Goal: Information Seeking & Learning: Learn about a topic

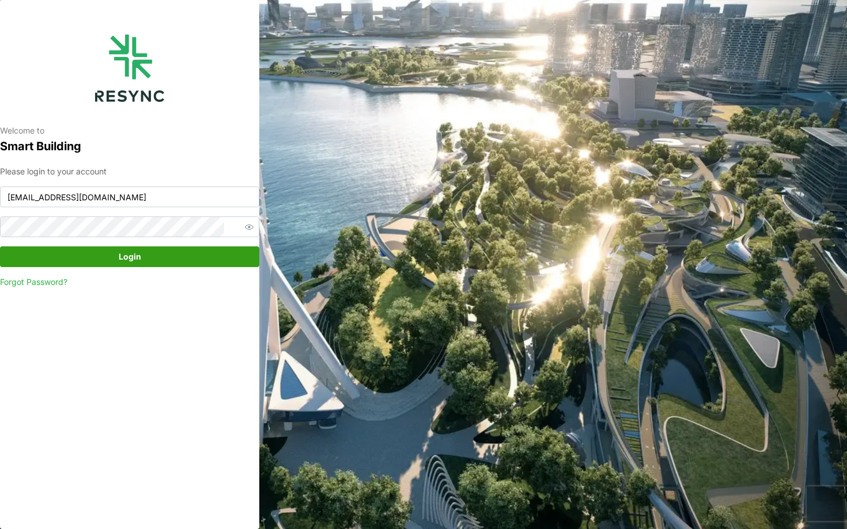
type input "mesp_display@resynctech.com"
click at [168, 247] on span "Login" at bounding box center [129, 257] width 237 height 20
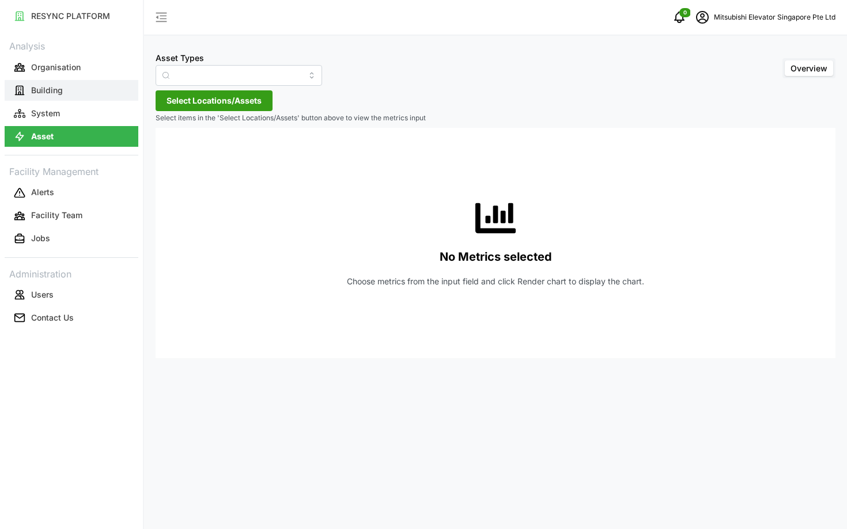
click at [43, 81] on button "Building" at bounding box center [72, 90] width 134 height 21
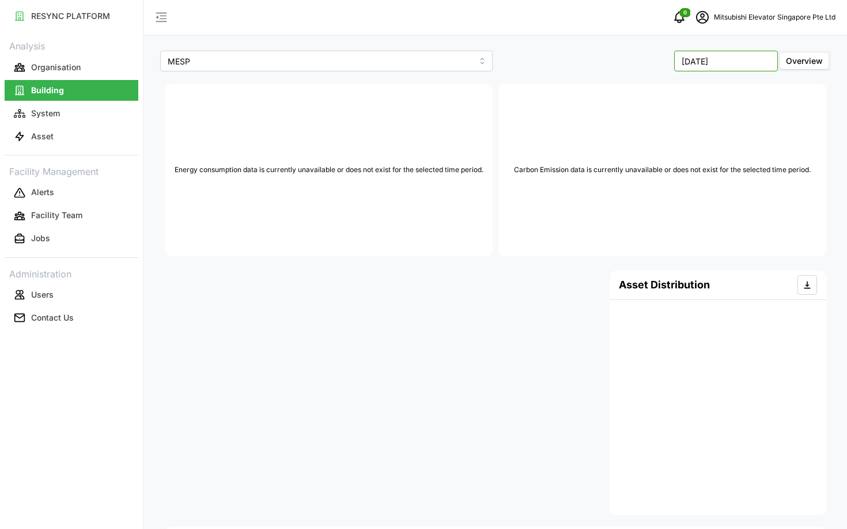
click at [719, 62] on input "[DATE]" at bounding box center [726, 61] width 104 height 21
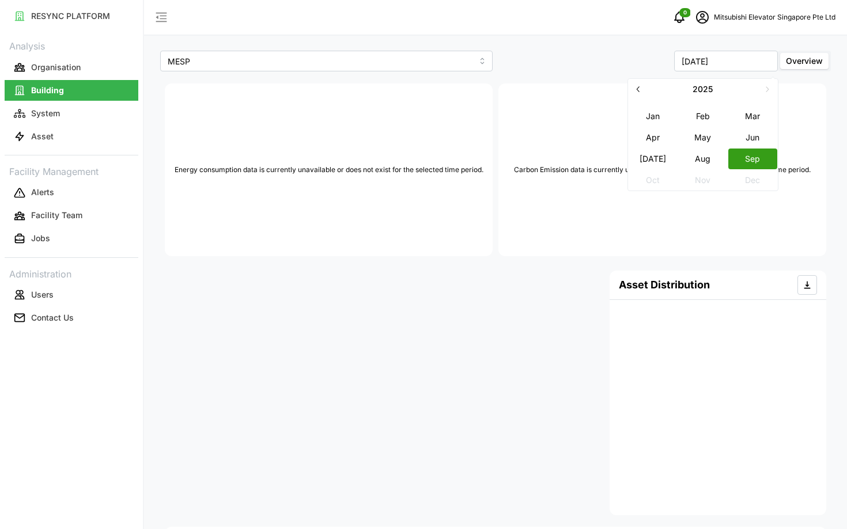
click at [707, 146] on button "May" at bounding box center [703, 137] width 50 height 21
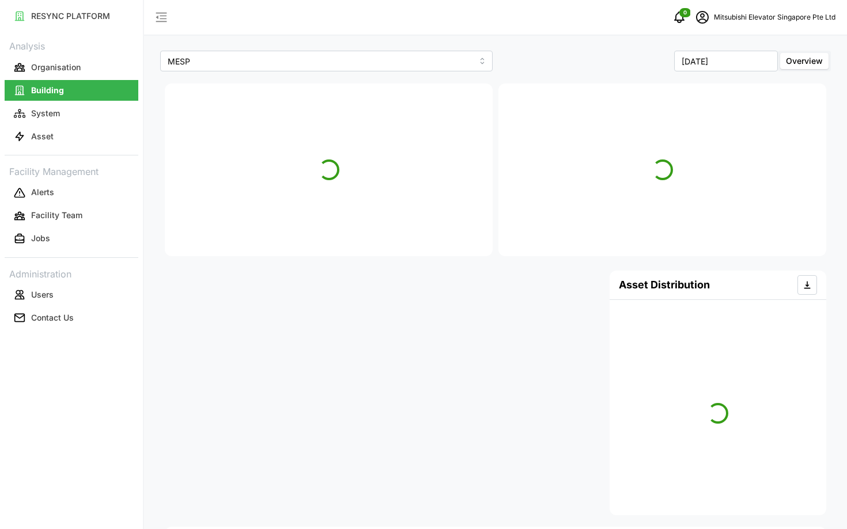
click at [711, 49] on div "[DATE] Overview" at bounding box center [664, 61] width 338 height 26
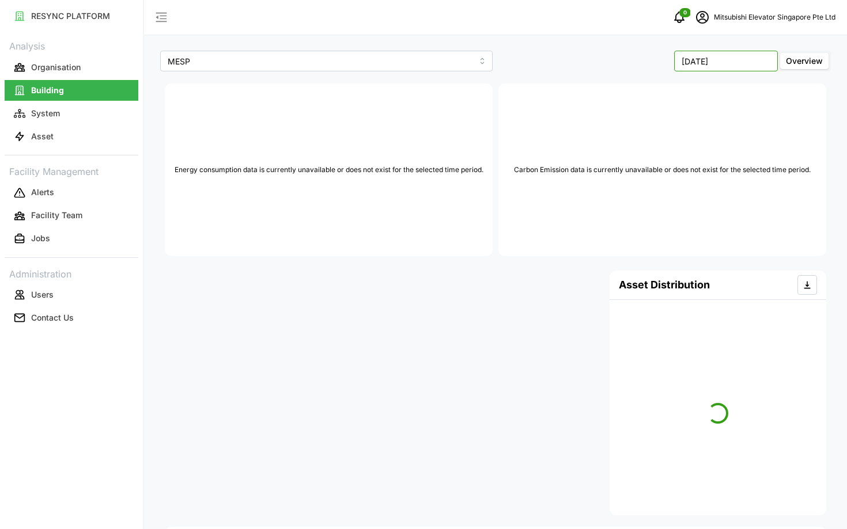
click at [722, 59] on input "[DATE]" at bounding box center [726, 61] width 104 height 21
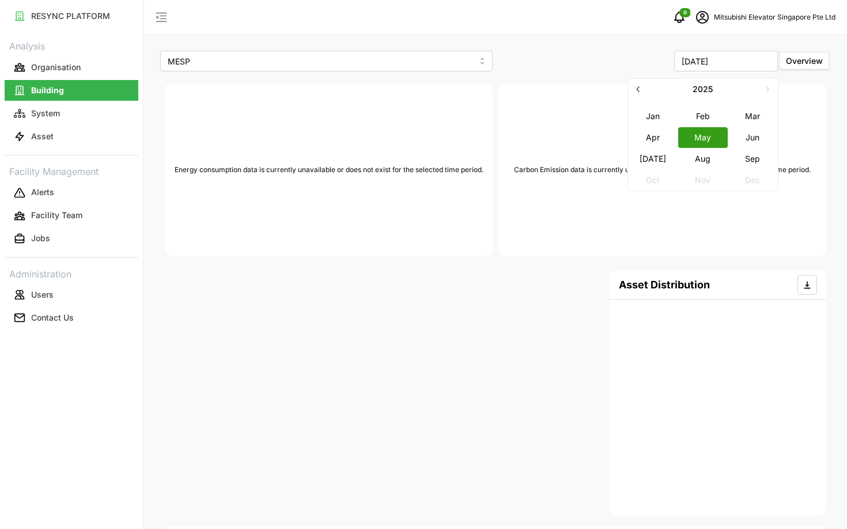
click at [709, 164] on button "Aug" at bounding box center [703, 158] width 50 height 21
type input "[DATE]"
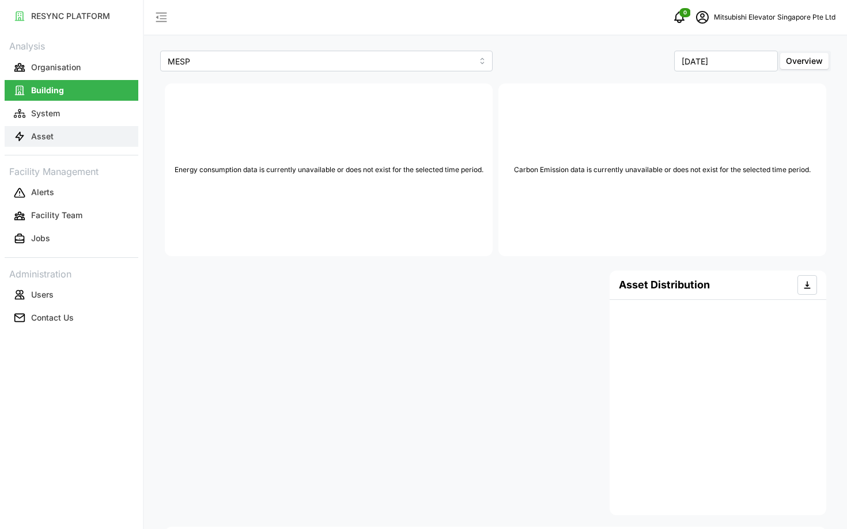
click at [43, 131] on p "Asset" at bounding box center [42, 137] width 22 height 12
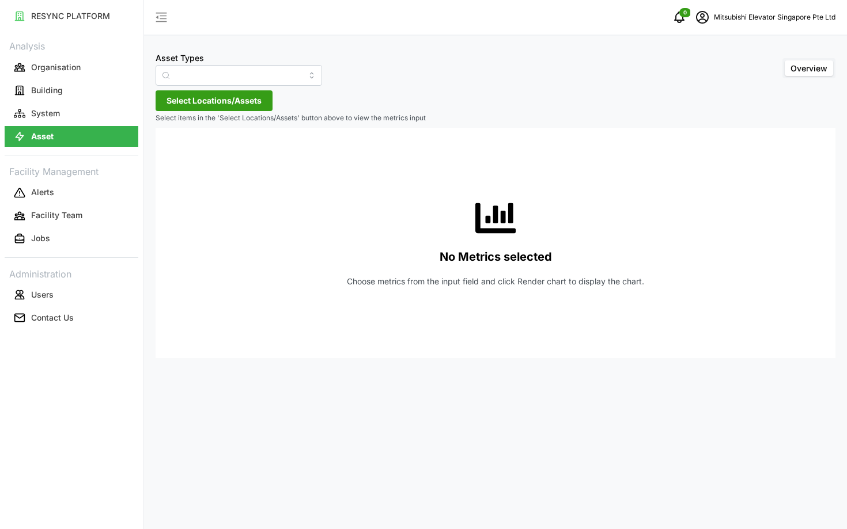
type input "Electrical Meter"
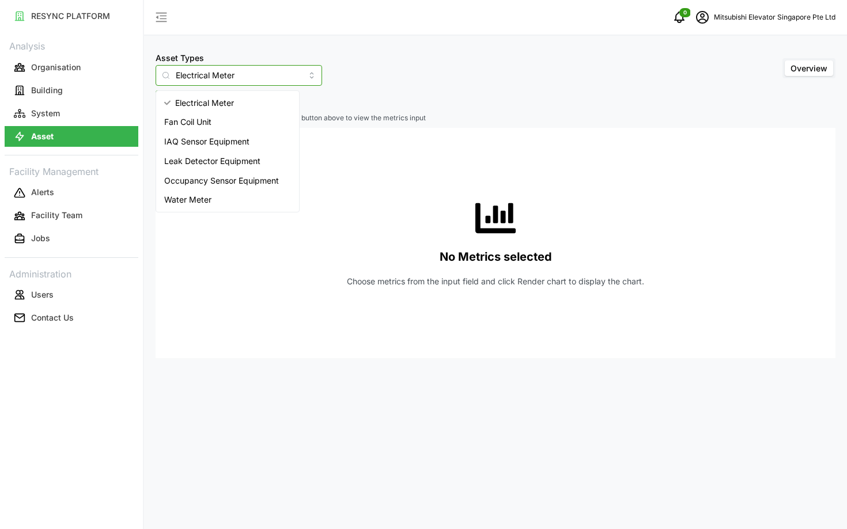
click at [210, 80] on input "Electrical Meter" at bounding box center [239, 75] width 166 height 21
click at [330, 206] on div "No Metrics selected Choose metrics from the input field and click Render chart …" at bounding box center [495, 243] width 661 height 230
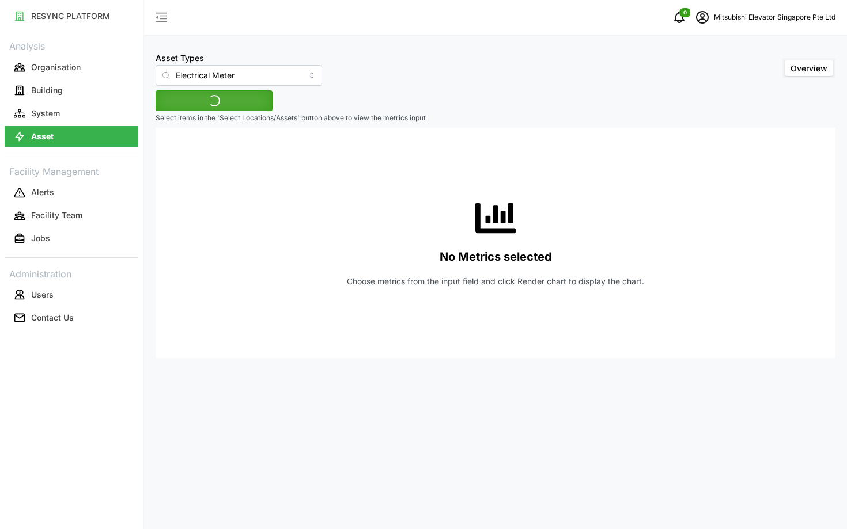
click at [217, 111] on div "Asset Types Electrical Meter Overview Select Locations/Assets Select items in t…" at bounding box center [495, 264] width 703 height 529
click at [204, 111] on span "Select Locations/Assets" at bounding box center [213, 121] width 95 height 20
click at [187, 154] on span "Select MESP" at bounding box center [184, 153] width 7 height 7
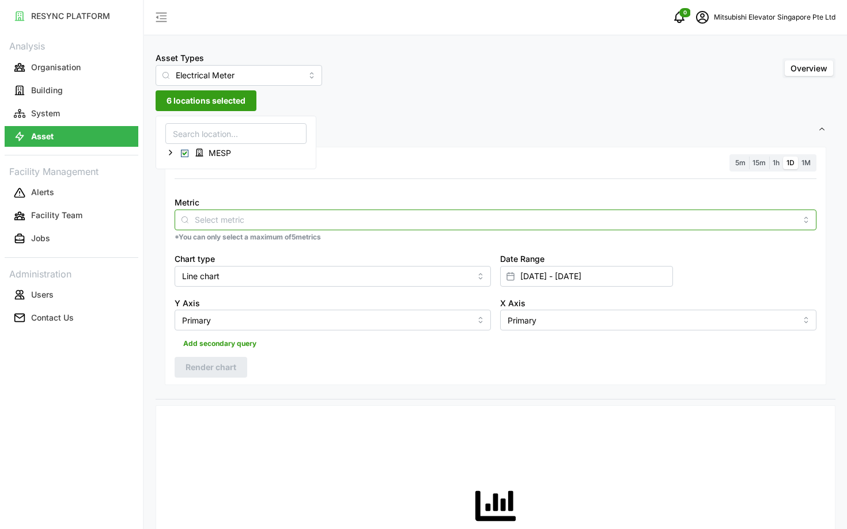
click at [251, 215] on input "Metric" at bounding box center [495, 219] width 601 height 13
click at [247, 227] on div at bounding box center [496, 220] width 642 height 21
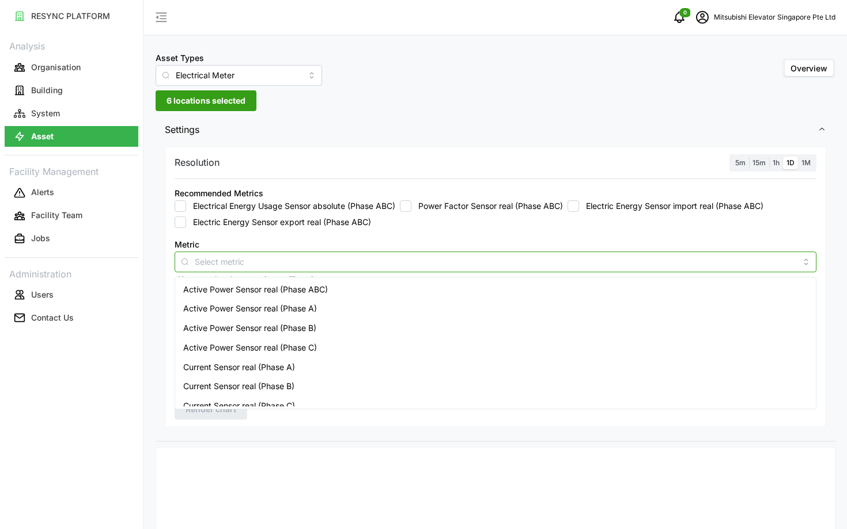
click at [488, 291] on div "Active Power Sensor real (Phase ABC)" at bounding box center [495, 290] width 636 height 20
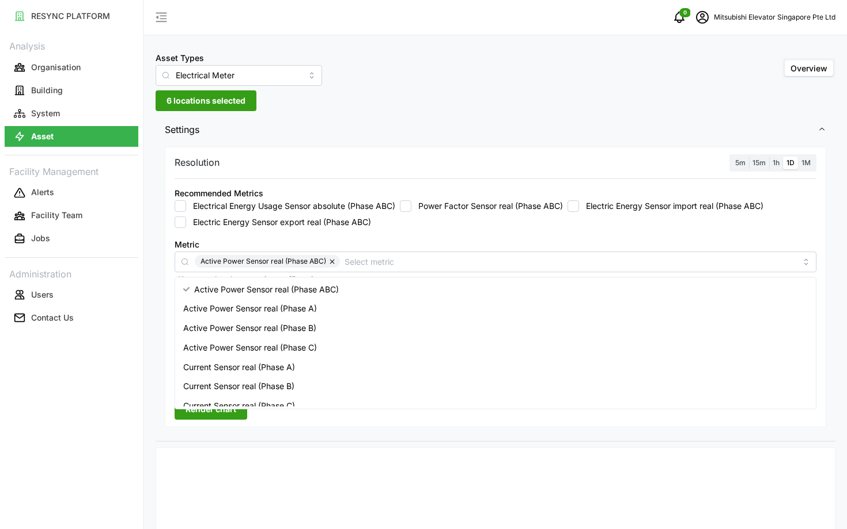
click at [742, 169] on div "5m 15m 1h 1D 1M" at bounding box center [772, 163] width 87 height 18
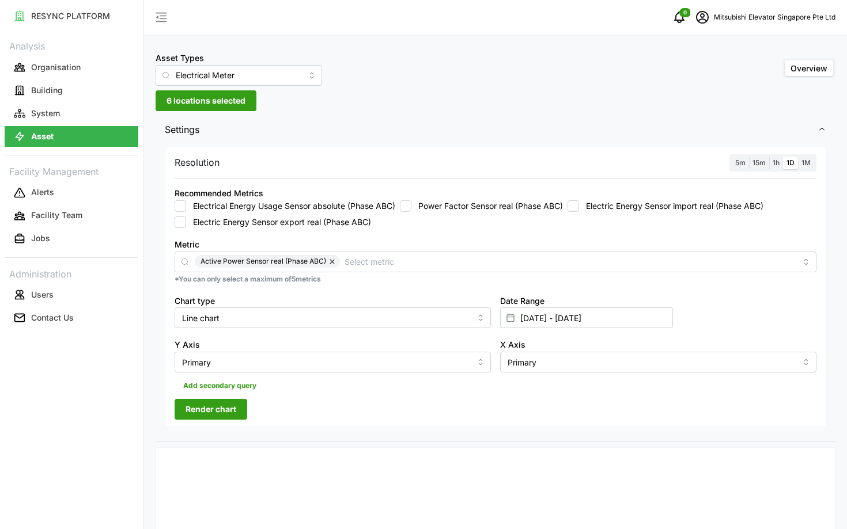
click at [742, 162] on span "5m" at bounding box center [740, 162] width 10 height 9
click at [731, 157] on input "5m" at bounding box center [731, 157] width 0 height 0
click at [188, 414] on span "Render chart" at bounding box center [210, 410] width 51 height 20
click at [219, 101] on span "6 locations selected" at bounding box center [205, 101] width 79 height 20
click at [168, 151] on icon at bounding box center [170, 152] width 9 height 9
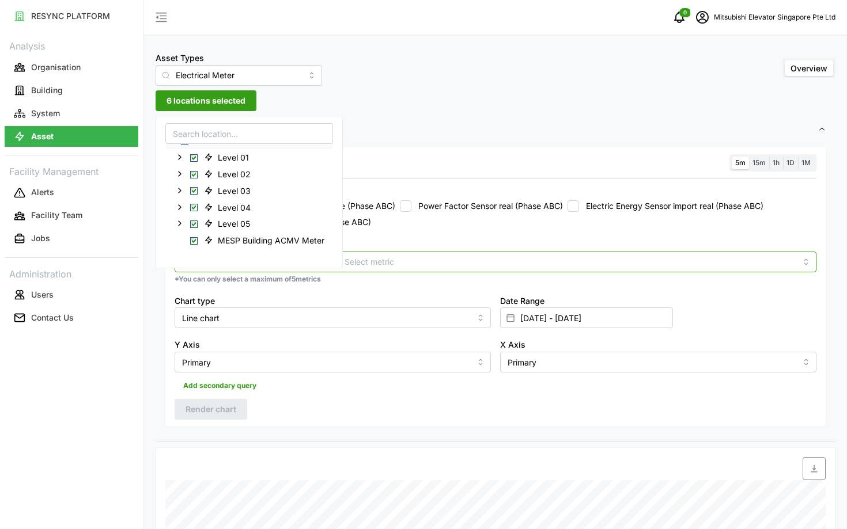
click at [431, 267] on input "Metric" at bounding box center [570, 261] width 452 height 13
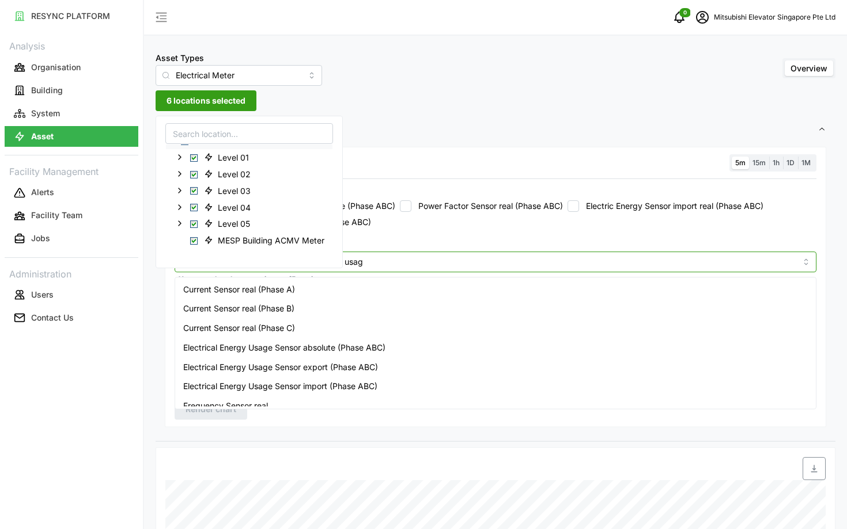
type input "usage"
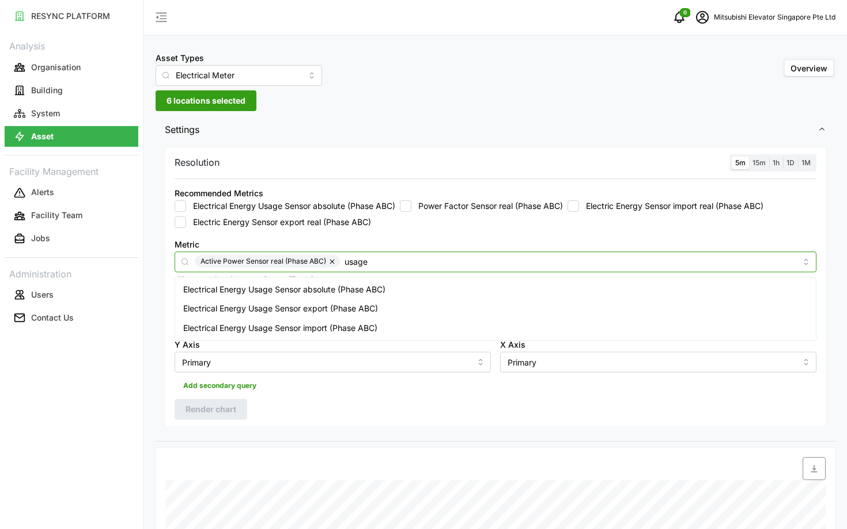
click at [403, 292] on div "Electrical Energy Usage Sensor absolute (Phase ABC)" at bounding box center [495, 290] width 636 height 20
checkbox input "true"
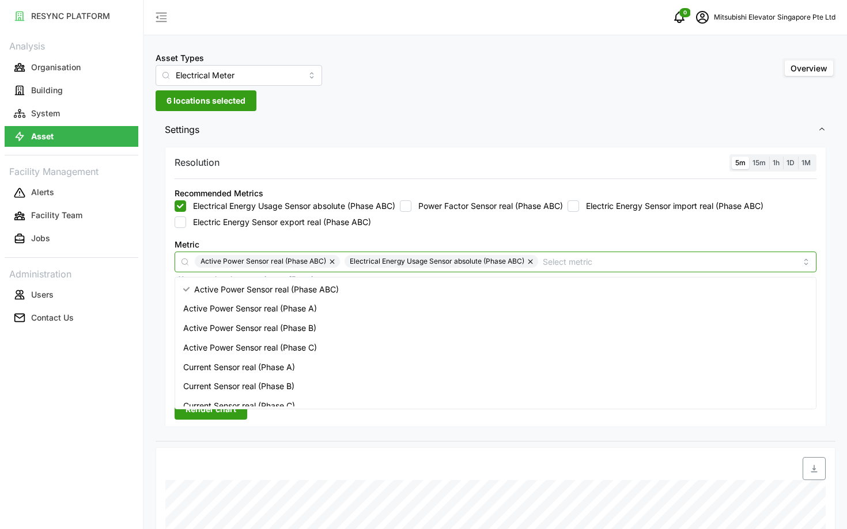
click at [327, 258] on button "button" at bounding box center [333, 261] width 14 height 13
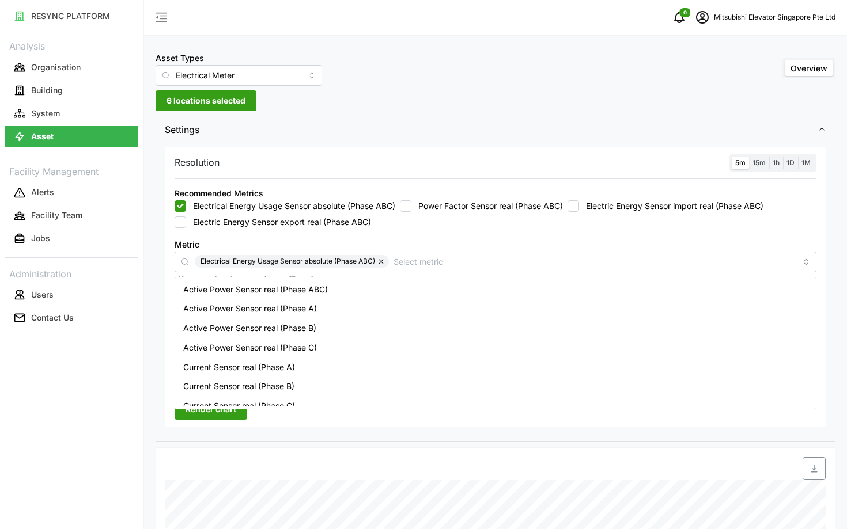
click at [210, 420] on div "Resolution 5m 15m 1h 1D 1M Recommended Metrics Electrical Energy Usage Sensor a…" at bounding box center [495, 287] width 661 height 281
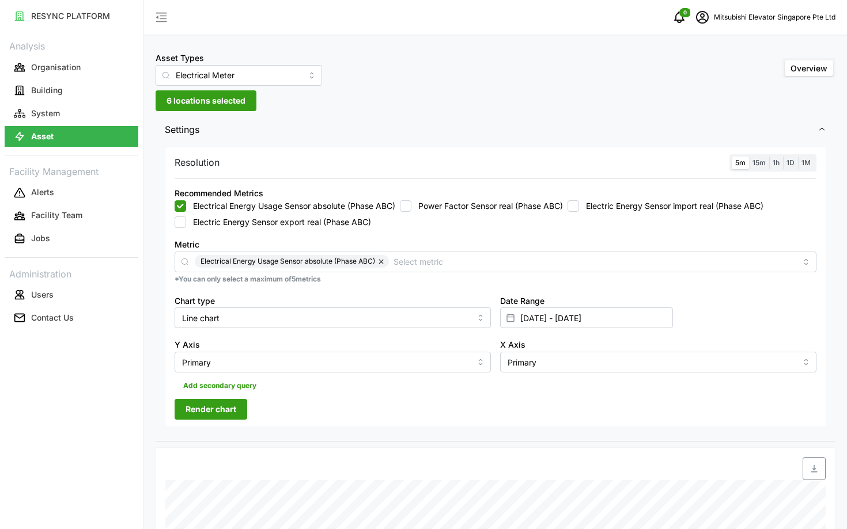
click at [192, 413] on span "Render chart" at bounding box center [210, 410] width 51 height 20
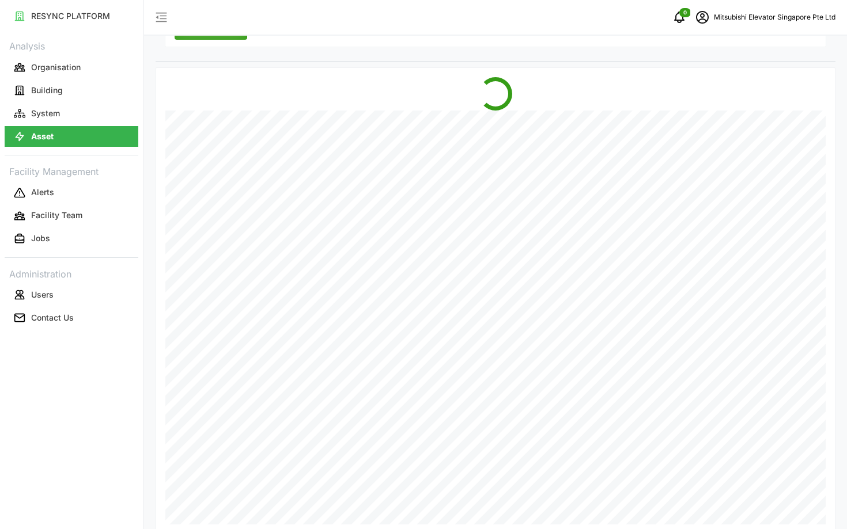
scroll to position [380, 0]
